Goal: Task Accomplishment & Management: Use online tool/utility

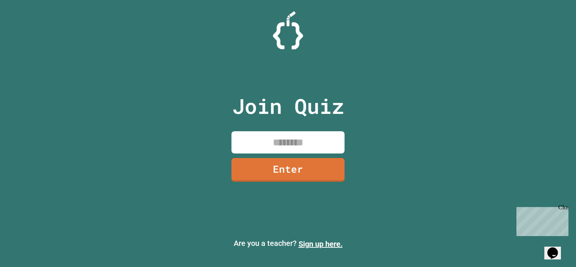
click at [279, 149] on input at bounding box center [287, 142] width 113 height 22
type input "********"
click at [279, 179] on link "Enter" at bounding box center [288, 169] width 112 height 25
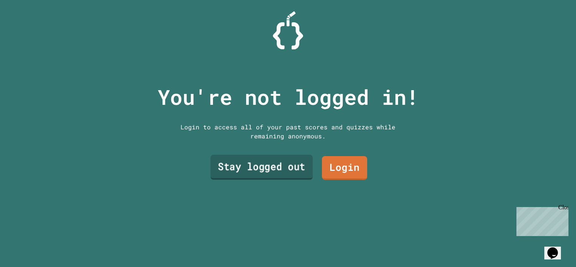
click at [277, 165] on link "Stay logged out" at bounding box center [261, 166] width 102 height 25
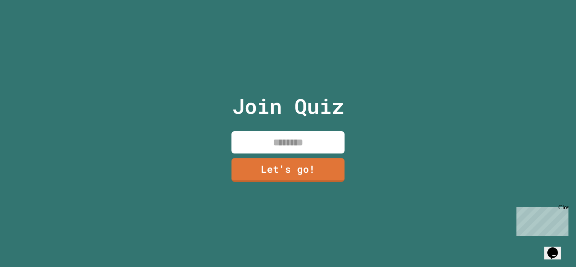
click at [275, 141] on input at bounding box center [287, 142] width 113 height 22
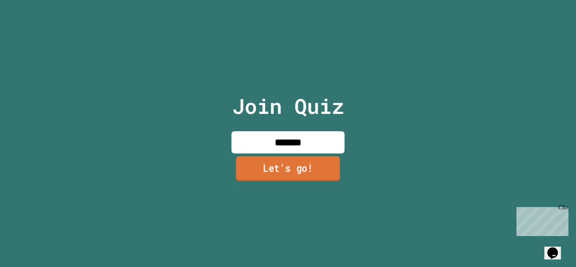
type input "*******"
click at [270, 168] on link "Let's go!" at bounding box center [288, 168] width 104 height 25
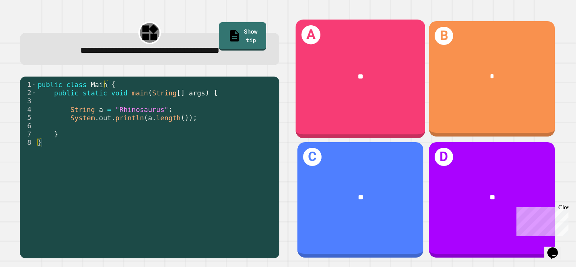
click at [356, 57] on div "**" at bounding box center [360, 76] width 130 height 39
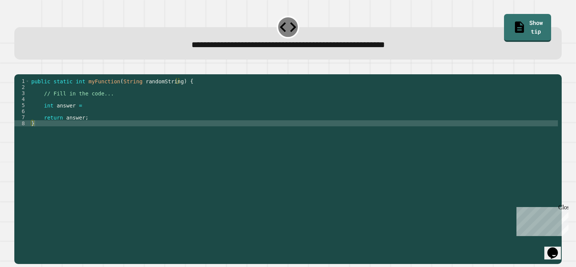
click at [82, 118] on div "public static int myFunction ( String randomString ) { // Fill in the code... i…" at bounding box center [294, 159] width 528 height 163
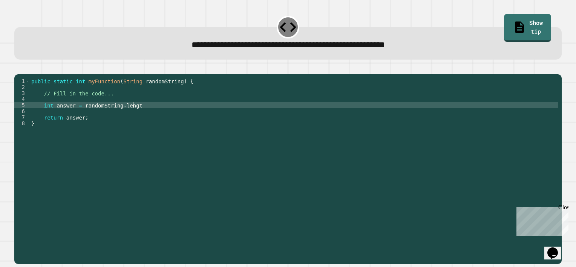
scroll to position [0, 7]
click at [18, 68] on button "button" at bounding box center [18, 68] width 0 height 0
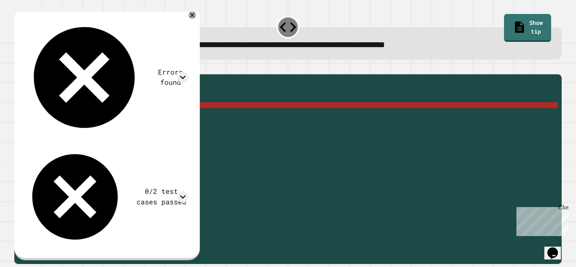
click at [142, 116] on div "public static int myFunction ( String randomString ) { // Fill in the code... i…" at bounding box center [294, 159] width 528 height 163
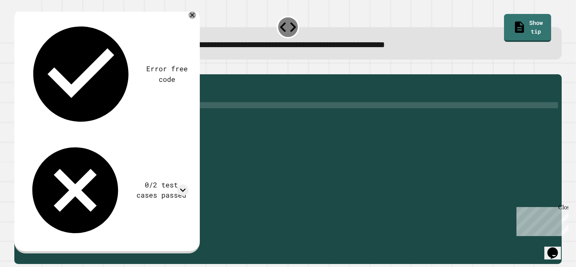
click at [18, 68] on icon "button" at bounding box center [18, 68] width 0 height 0
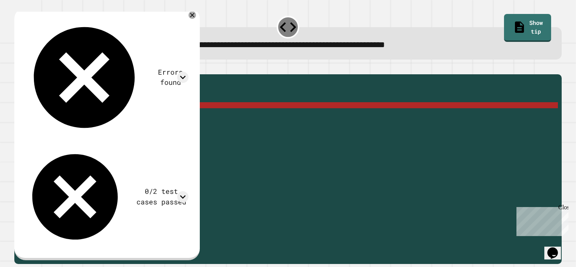
click at [134, 116] on div "public static int myFunction ( String randomString ) { // Fill in the code... i…" at bounding box center [294, 159] width 528 height 163
click at [136, 117] on div "public static int myFunction ( String randomString ) { // Fill in the code... i…" at bounding box center [294, 159] width 528 height 163
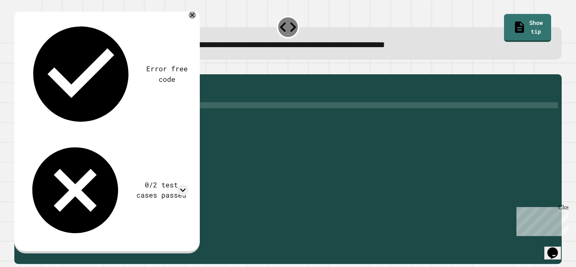
scroll to position [0, 8]
type textarea "**********"
click at [24, 74] on icon "button" at bounding box center [23, 72] width 4 height 5
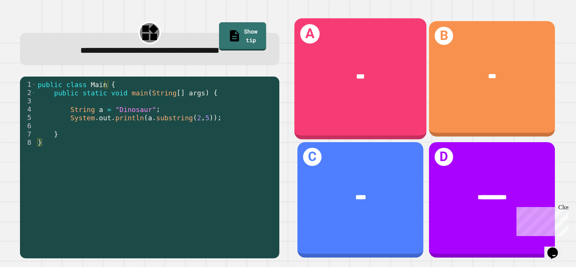
click at [322, 97] on div "A ***" at bounding box center [360, 78] width 132 height 121
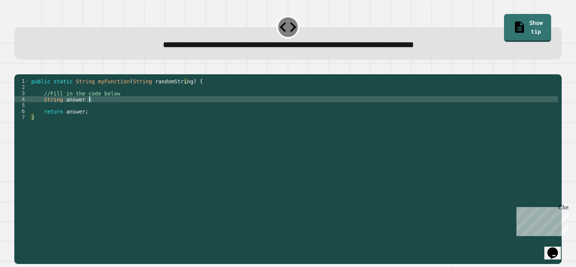
click at [188, 112] on div "public static String myFunction ( String randomString ) { //Fill in the code be…" at bounding box center [294, 159] width 528 height 163
click at [90, 111] on div "public static String myFunction ( String randomString ) { //Fill in the code be…" at bounding box center [294, 159] width 528 height 163
click at [159, 109] on div "public static String myFunction ( String randomString ) { //Fill in the code be…" at bounding box center [294, 159] width 528 height 163
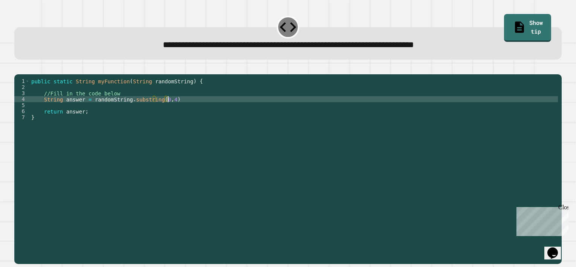
scroll to position [0, 9]
click at [18, 68] on icon "button" at bounding box center [18, 68] width 0 height 0
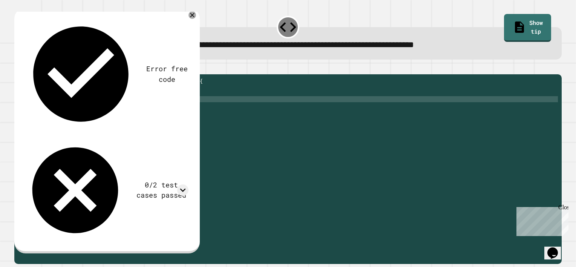
click at [326, 65] on div "**********" at bounding box center [288, 164] width 553 height 205
click at [197, 16] on icon at bounding box center [192, 15] width 9 height 9
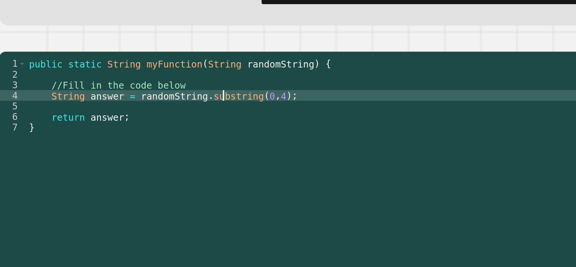
click at [141, 110] on div "public static String myFunction ( String randomString ) { //Fill in the code be…" at bounding box center [294, 159] width 528 height 163
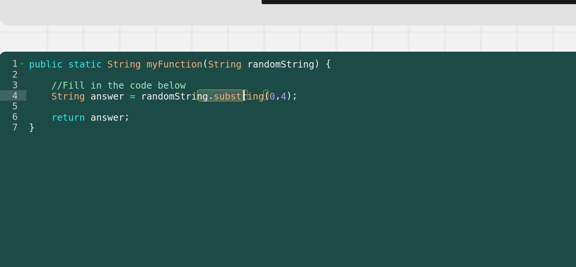
click at [141, 110] on div "public static String myFunction ( String randomString ) { //Fill in the code be…" at bounding box center [294, 159] width 528 height 163
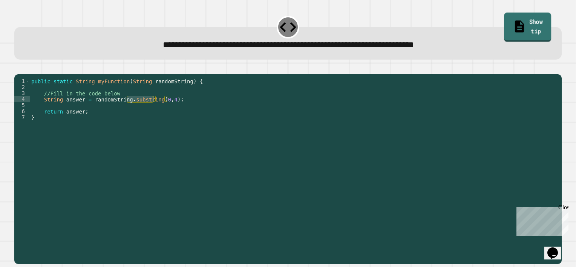
click at [504, 25] on link "Show tip" at bounding box center [527, 26] width 47 height 29
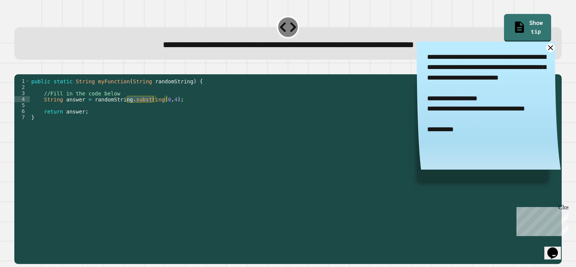
click at [86, 110] on div "public static String myFunction ( String randomString ) { //Fill in the code be…" at bounding box center [294, 159] width 528 height 163
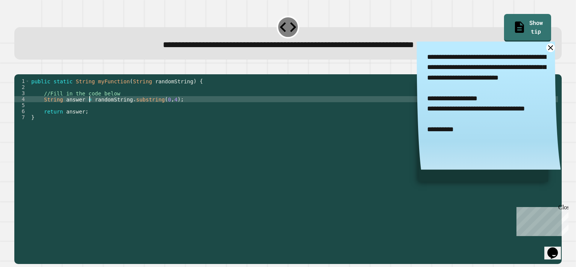
click at [89, 112] on div "public static String myFunction ( String randomString ) { //Fill in the code be…" at bounding box center [294, 159] width 528 height 163
click at [223, 112] on div "public static String myFunction ( String randomString ) { //Fill in the code be…" at bounding box center [294, 159] width 528 height 163
click at [104, 111] on div "public static String myFunction ( String randomString ) { //Fill in the code be…" at bounding box center [294, 159] width 528 height 163
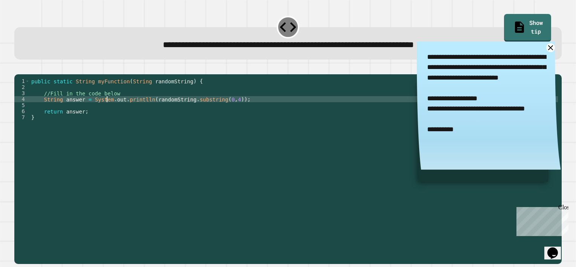
scroll to position [0, 5]
type textarea "**********"
click at [18, 68] on icon "button" at bounding box center [18, 68] width 0 height 0
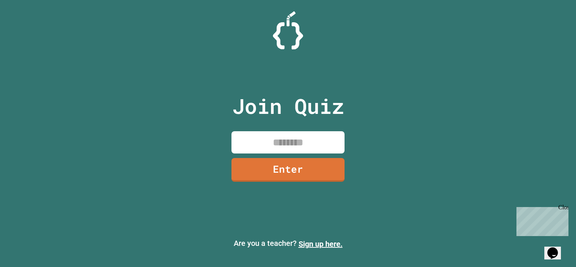
click at [266, 140] on input at bounding box center [287, 142] width 113 height 22
type input "********"
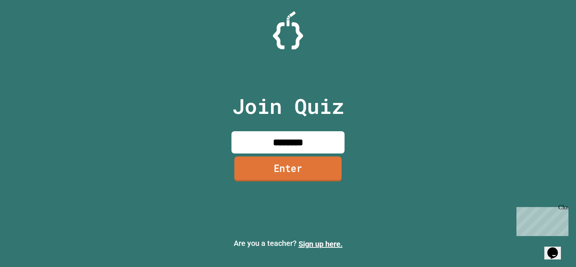
click at [288, 180] on link "Enter" at bounding box center [287, 168] width 107 height 25
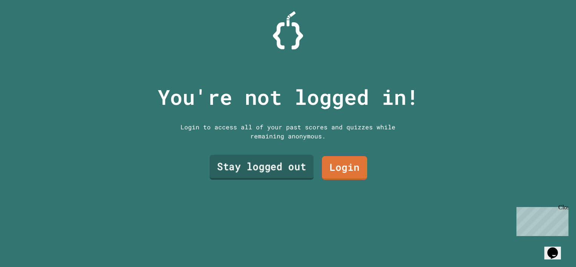
click at [273, 168] on link "Stay logged out" at bounding box center [261, 166] width 104 height 25
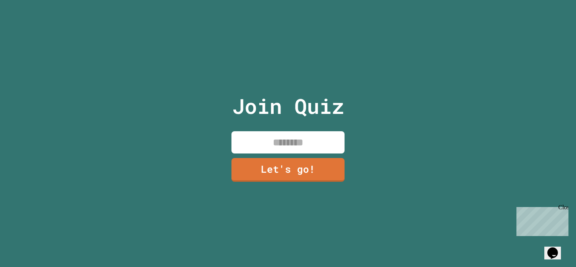
click at [273, 144] on input at bounding box center [287, 142] width 113 height 22
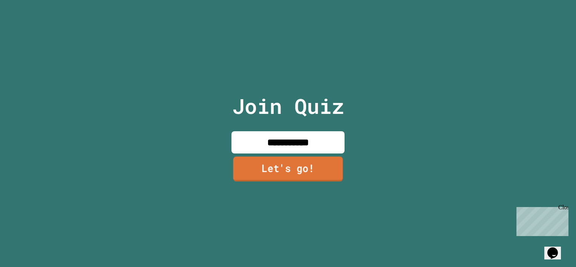
type input "**********"
click at [275, 164] on link "Let's go!" at bounding box center [288, 168] width 110 height 25
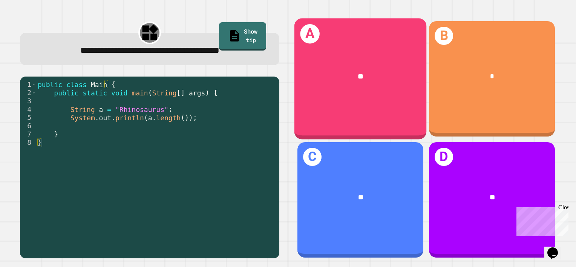
click at [397, 48] on div "A **" at bounding box center [360, 78] width 132 height 121
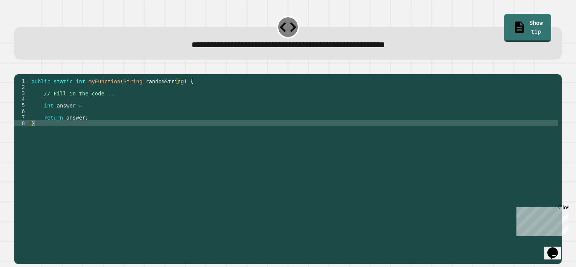
click at [94, 117] on div "public static int myFunction ( String randomString ) { // Fill in the code... i…" at bounding box center [294, 159] width 528 height 163
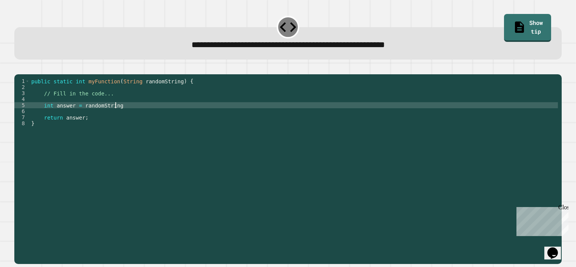
scroll to position [0, 6]
type textarea "**********"
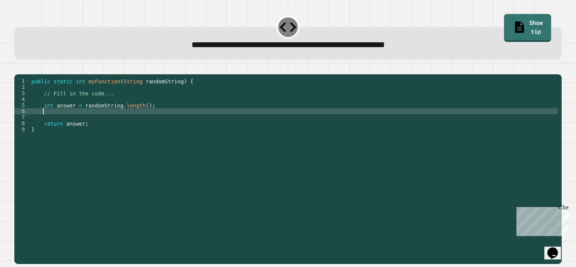
scroll to position [0, 0]
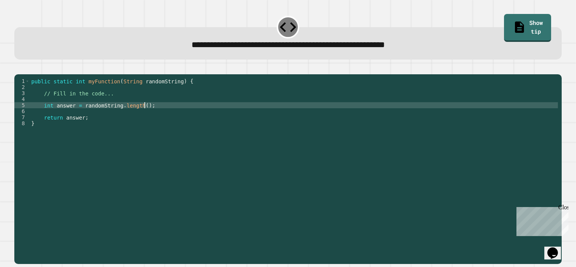
type textarea "**********"
click at [18, 68] on icon "button" at bounding box center [18, 68] width 0 height 0
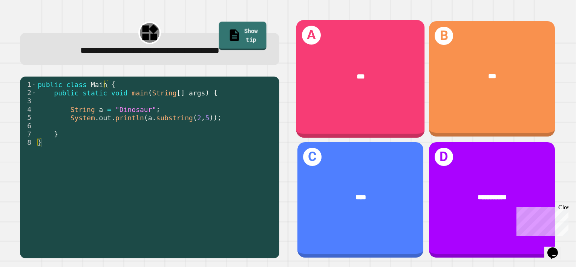
click at [333, 79] on div "***" at bounding box center [360, 76] width 100 height 11
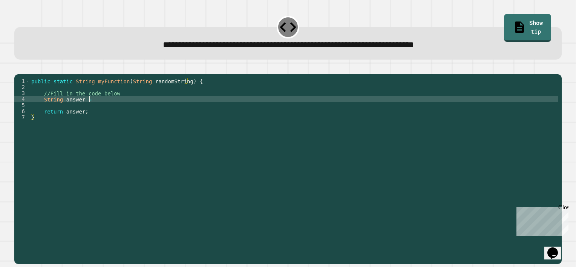
click at [129, 112] on div "public static String myFunction ( String randomString ) { //Fill in the code be…" at bounding box center [294, 159] width 528 height 163
click at [89, 111] on div "public static String myFunction ( String randomString ) { //Fill in the code be…" at bounding box center [294, 159] width 528 height 163
click at [134, 111] on div "public static String myFunction ( String randomString ) { //Fill in the code be…" at bounding box center [294, 159] width 528 height 163
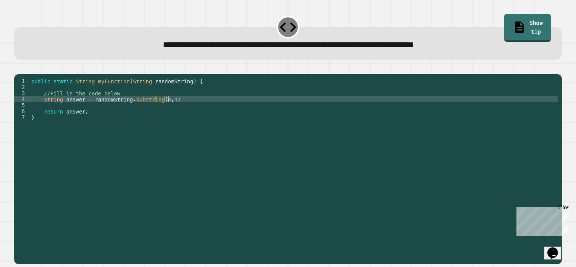
scroll to position [0, 9]
click at [18, 68] on icon "button" at bounding box center [18, 68] width 0 height 0
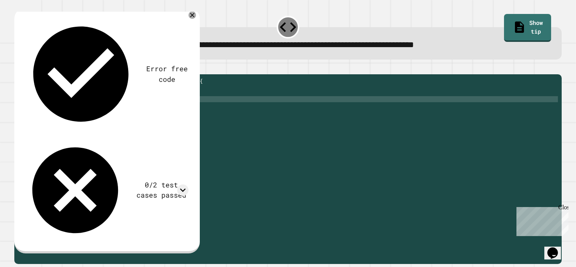
scroll to position [0, 0]
click at [48, 118] on div "public static String myFunction ( String randomString ) { //Fill in the code be…" at bounding box center [294, 159] width 528 height 163
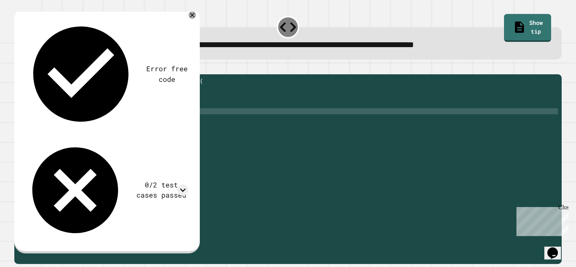
click at [69, 122] on div "public static String myFunction ( String randomString ) { //Fill in the code be…" at bounding box center [294, 159] width 528 height 163
click at [18, 68] on icon "button" at bounding box center [18, 68] width 0 height 0
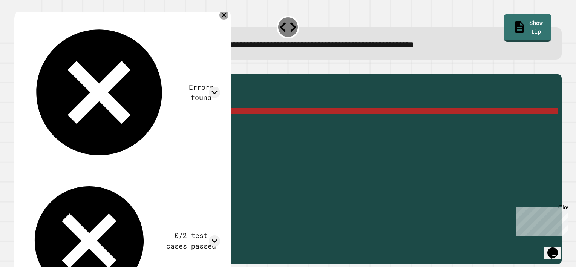
click at [224, 17] on icon at bounding box center [223, 14] width 5 height 5
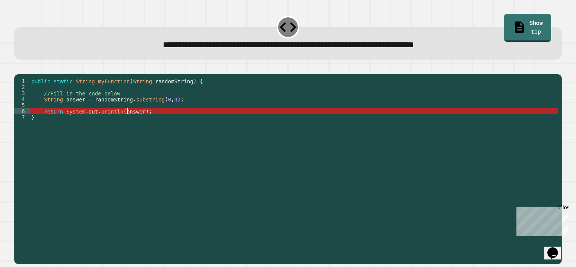
click at [128, 122] on div "public static String myFunction ( String randomString ) { //Fill in the code be…" at bounding box center [294, 159] width 528 height 163
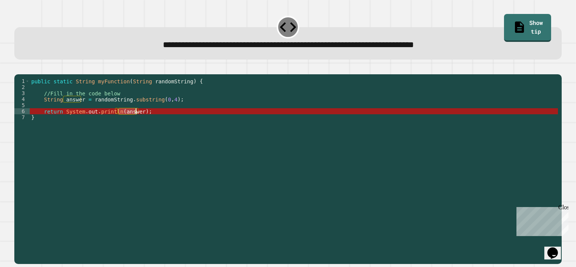
click at [128, 122] on div "public static String myFunction ( String randomString ) { //Fill in the code be…" at bounding box center [294, 159] width 528 height 163
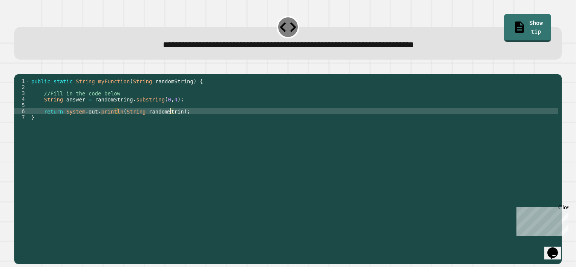
scroll to position [0, 10]
click at [18, 68] on icon "button" at bounding box center [18, 68] width 0 height 0
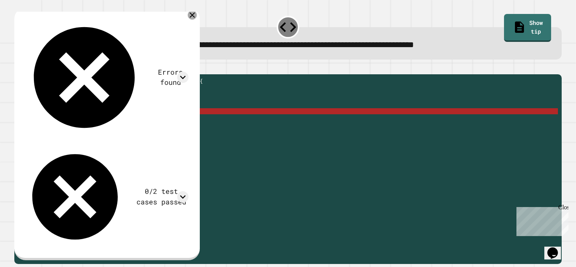
click at [197, 20] on div at bounding box center [192, 15] width 9 height 9
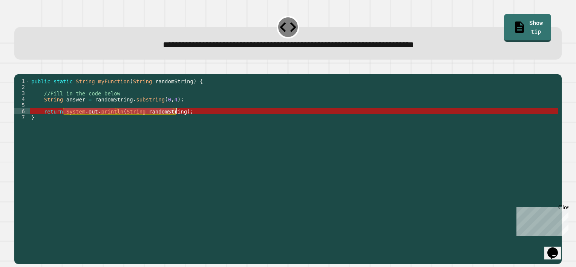
drag, startPoint x: 64, startPoint y: 124, endPoint x: 176, endPoint y: 124, distance: 112.3
click at [176, 124] on div "public static String myFunction ( String randomString ) { //Fill in the code be…" at bounding box center [294, 159] width 528 height 163
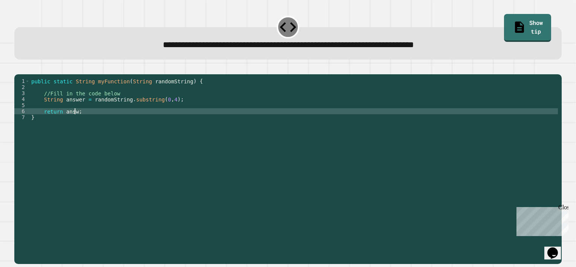
scroll to position [0, 3]
type textarea "**********"
click at [18, 68] on icon "button" at bounding box center [18, 68] width 0 height 0
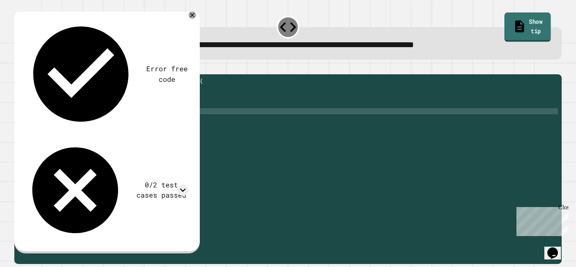
click at [505, 25] on link "Show tip" at bounding box center [527, 26] width 46 height 29
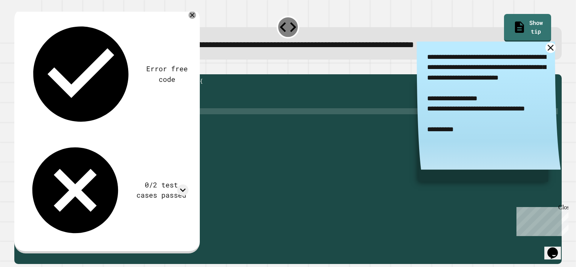
click at [547, 50] on icon at bounding box center [550, 48] width 6 height 6
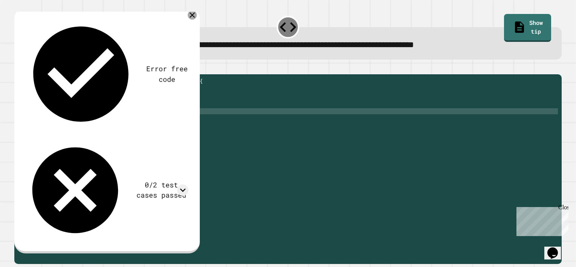
click at [195, 17] on icon at bounding box center [191, 14] width 5 height 5
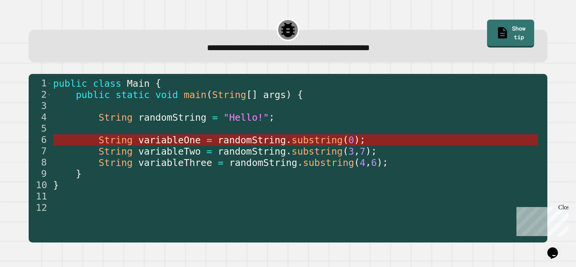
click at [312, 145] on span "substring" at bounding box center [316, 139] width 51 height 11
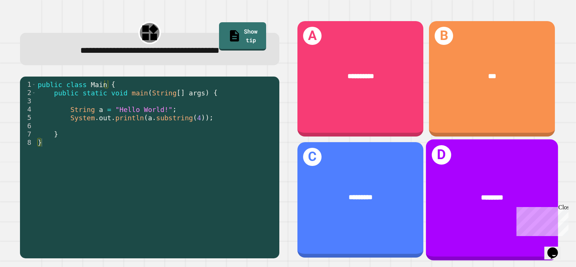
click at [475, 196] on div "********" at bounding box center [492, 198] width 132 height 40
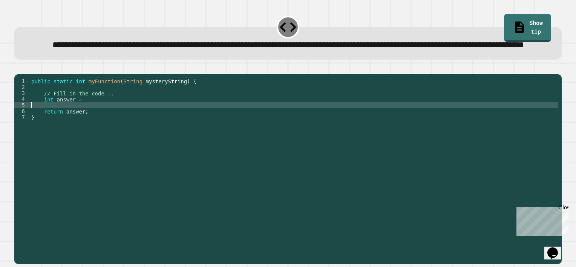
click at [116, 130] on div "public static int myFunction ( String mysteryString ) { // Fill in the code... …" at bounding box center [294, 153] width 528 height 151
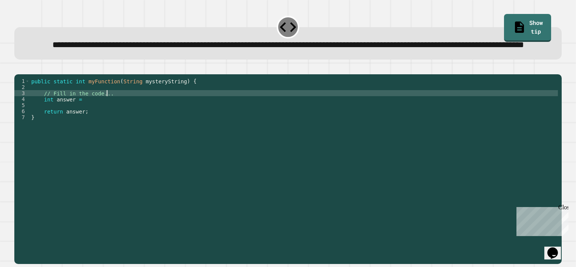
click at [113, 121] on div "public static int myFunction ( String mysteryString ) { // Fill in the code... …" at bounding box center [294, 153] width 528 height 151
click at [112, 124] on div "public static int myFunction ( String mysteryString ) { // Fill in the code... …" at bounding box center [294, 153] width 528 height 151
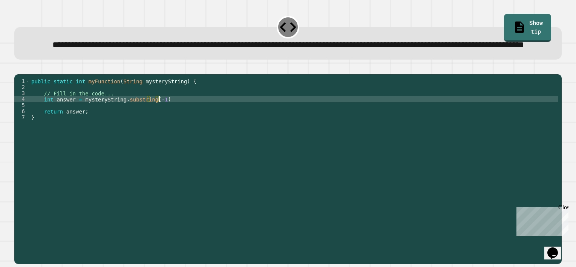
scroll to position [0, 9]
click at [514, 14] on link "Show tip" at bounding box center [527, 26] width 47 height 29
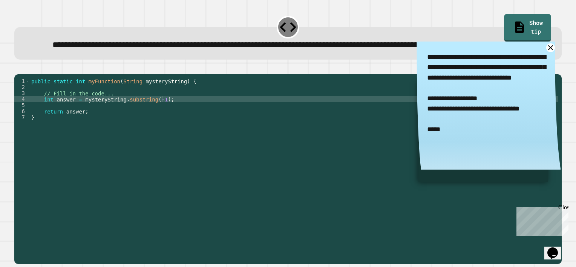
click at [158, 126] on div "public static int myFunction ( String mysteryString ) { // Fill in the code... …" at bounding box center [294, 153] width 528 height 151
click at [160, 124] on div "public static int myFunction ( String mysteryString ) { // Fill in the code... …" at bounding box center [294, 153] width 528 height 151
click at [18, 68] on button "button" at bounding box center [18, 68] width 0 height 0
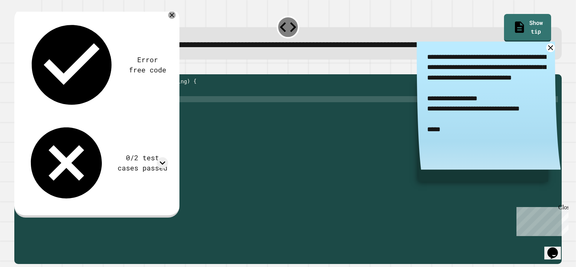
click at [150, 125] on div "public static int myFunction ( String mysteryString ) { // Fill in the code... …" at bounding box center [294, 153] width 528 height 151
type textarea "**********"
click at [18, 68] on icon "button" at bounding box center [18, 68] width 0 height 0
